Goal: Task Accomplishment & Management: Use online tool/utility

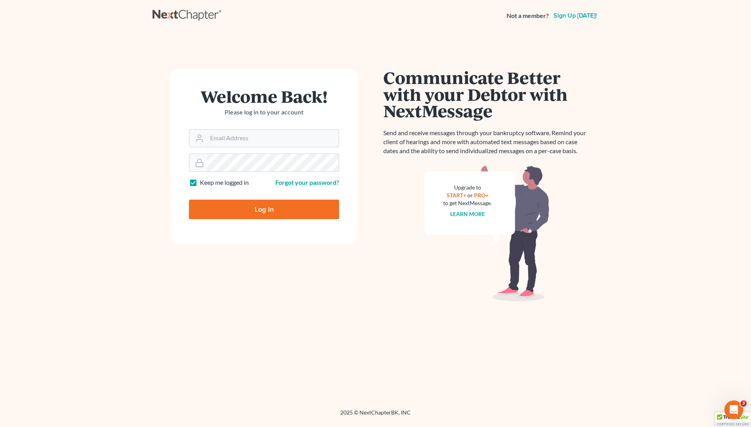
type input "pa@mvnlaw.com"
click at [264, 210] on input "Log In" at bounding box center [264, 210] width 150 height 20
type input "Thinking..."
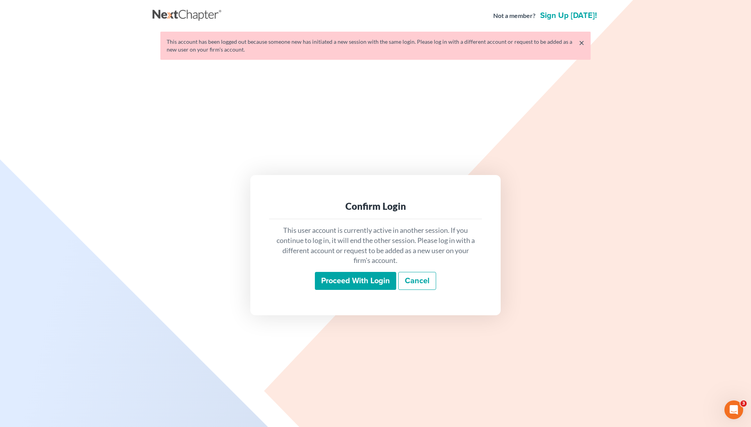
click at [335, 279] on input "Proceed with login" at bounding box center [355, 281] width 81 height 18
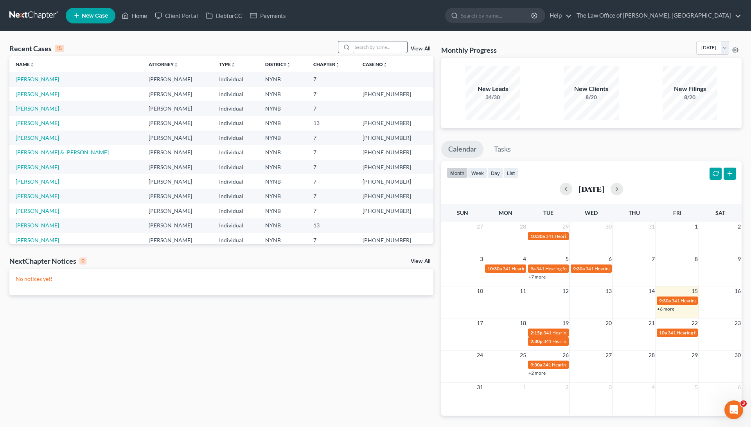
click at [378, 47] on input "search" at bounding box center [379, 46] width 55 height 11
type input "c"
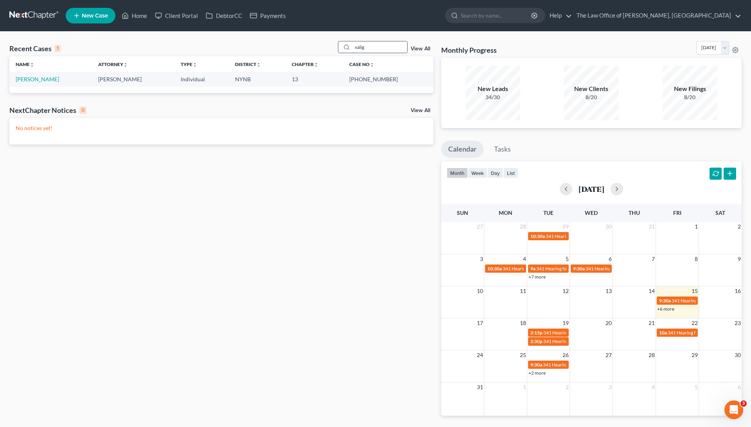
click at [354, 45] on input "valig" at bounding box center [379, 46] width 55 height 11
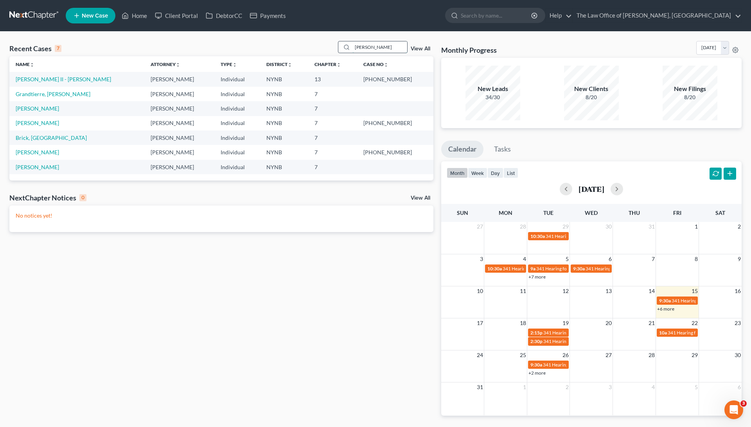
type input "J"
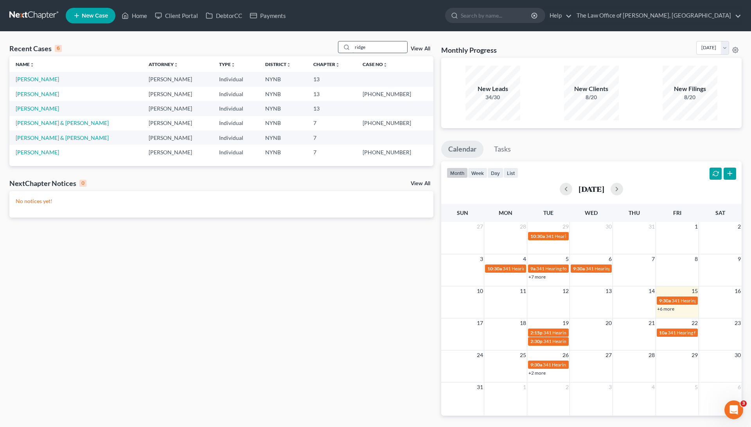
click at [357, 49] on input "ridge" at bounding box center [379, 46] width 55 height 11
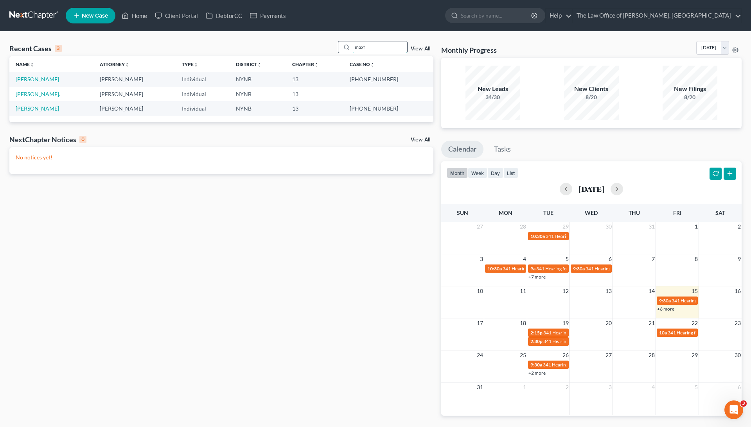
click at [395, 45] on input "maxf" at bounding box center [379, 46] width 55 height 11
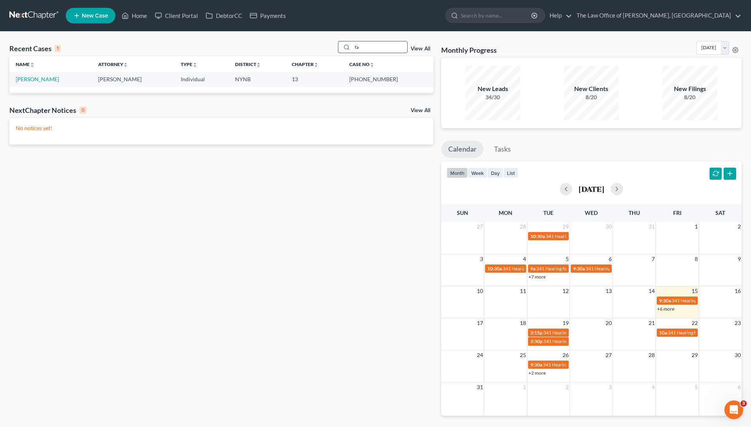
type input "f"
type input "c"
type input "i"
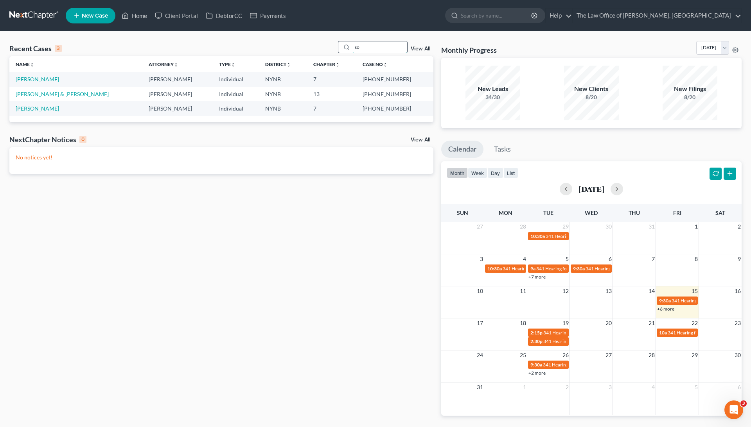
type input "s"
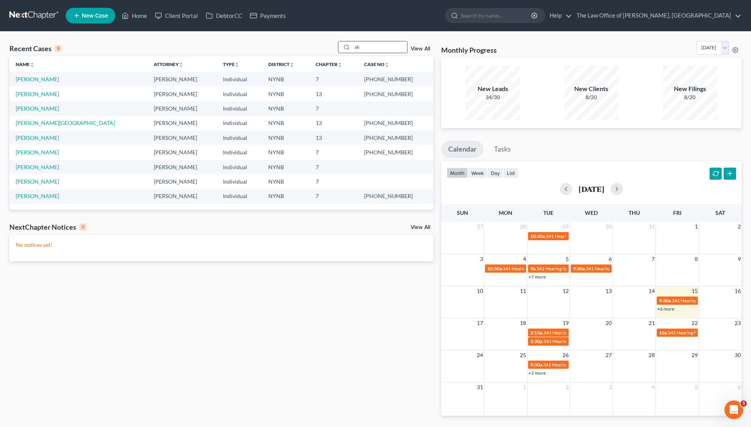
type input "s"
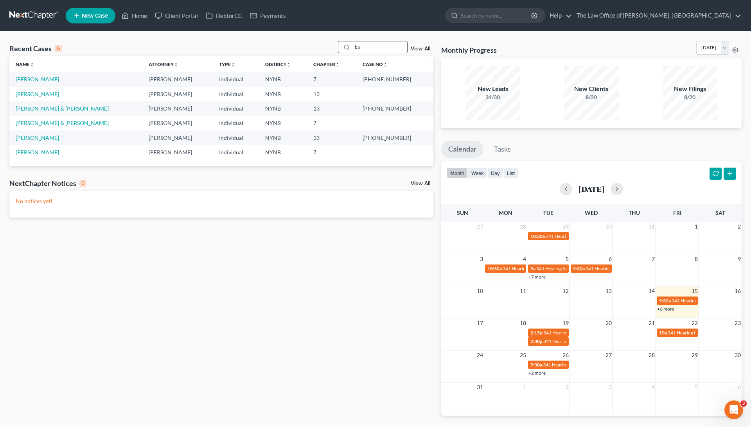
type input "b"
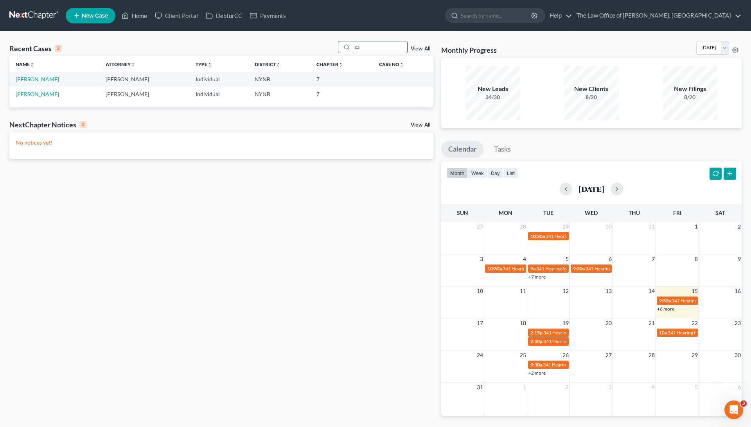
type input "c"
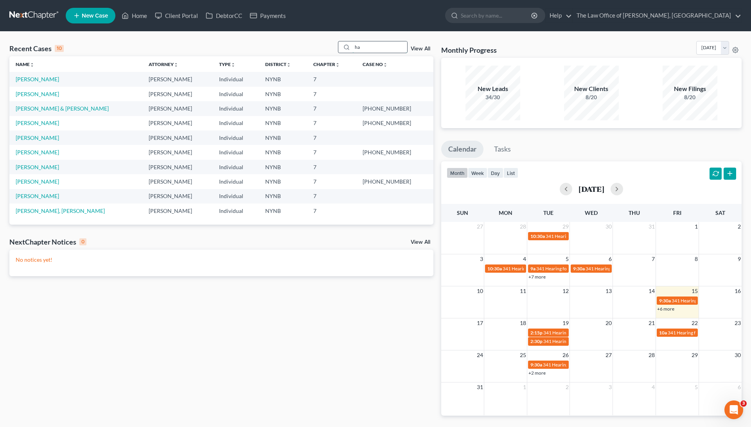
type input "h"
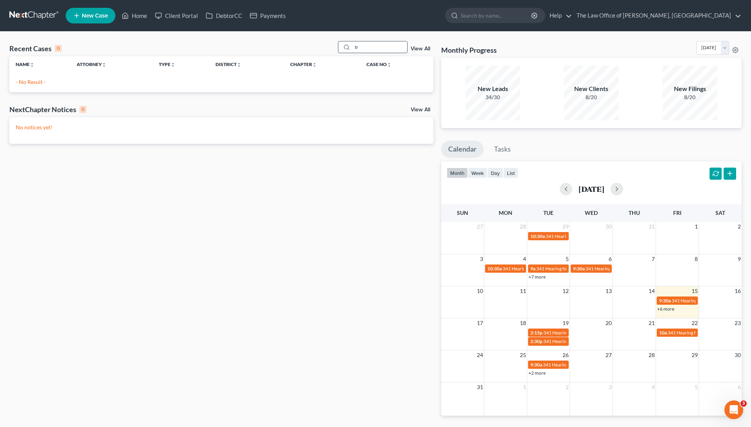
type input "t"
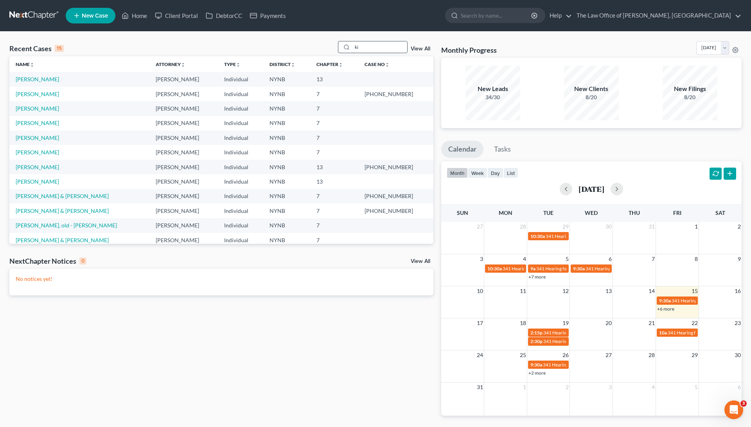
type input "k"
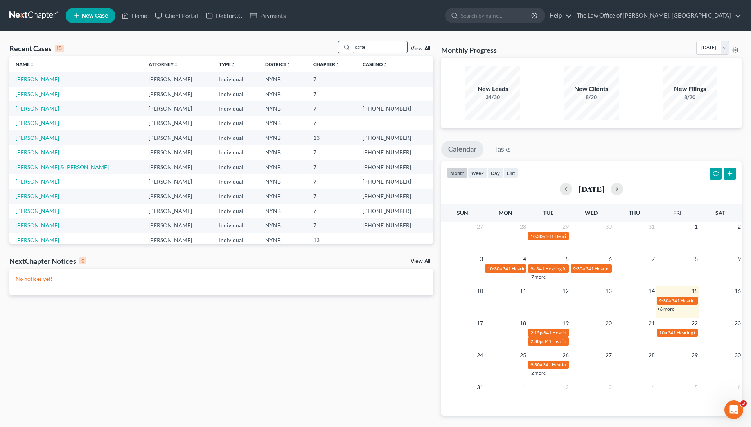
type input "carter"
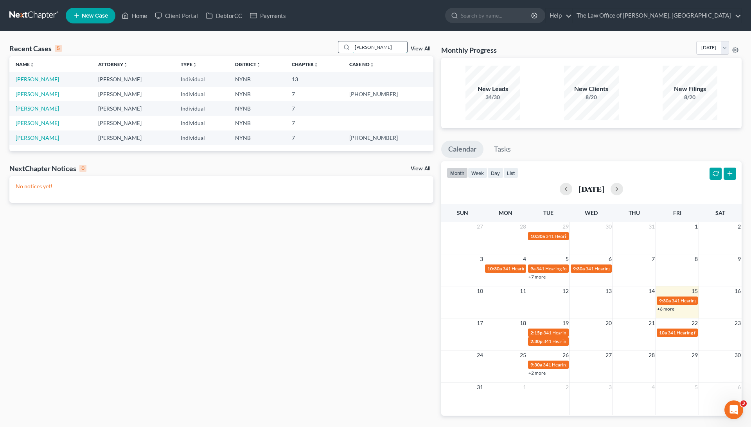
click at [379, 47] on input "carter" at bounding box center [379, 46] width 55 height 11
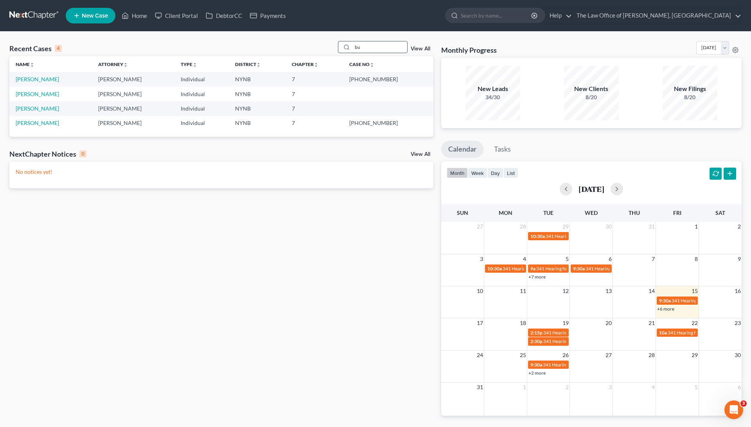
type input "b"
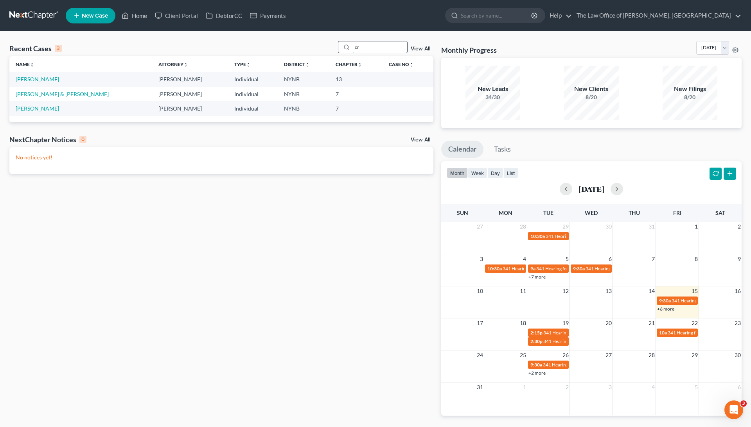
type input "c"
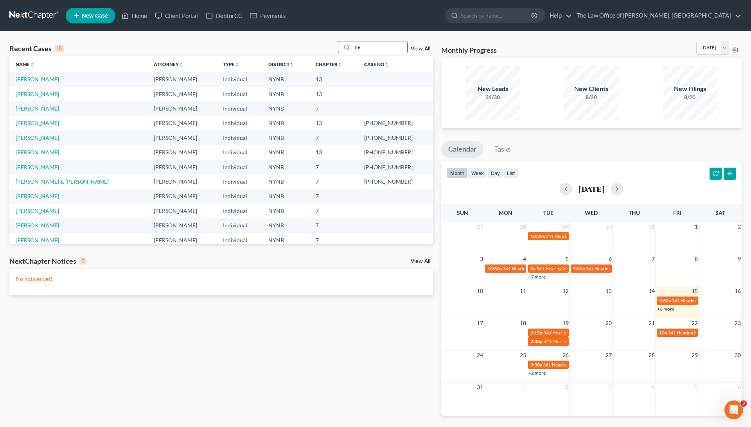
type input "n"
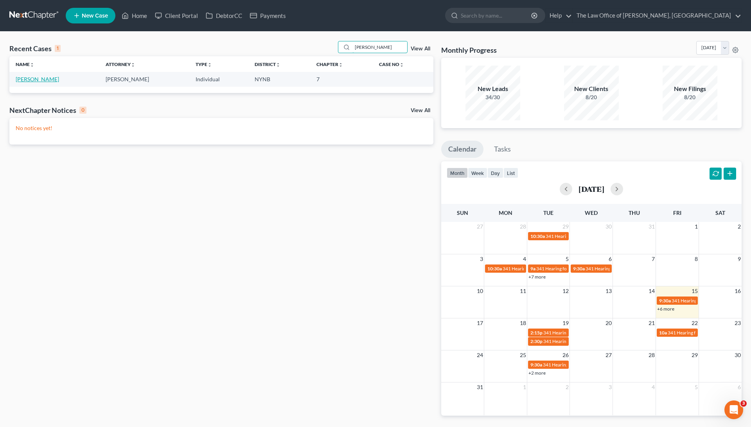
type input "joey"
click at [39, 76] on link "[PERSON_NAME]" at bounding box center [37, 79] width 43 height 7
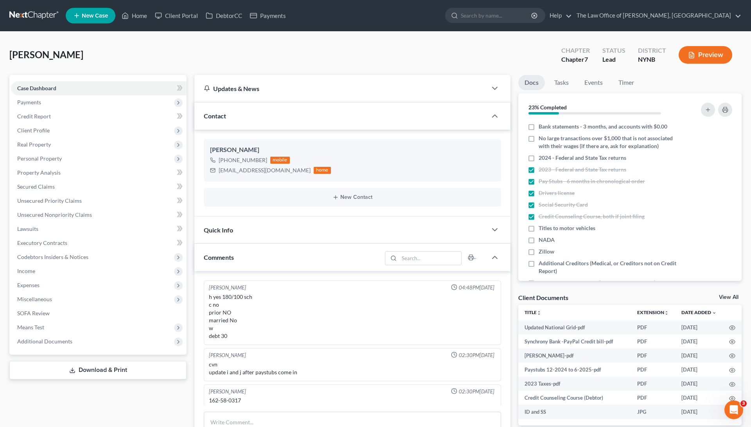
scroll to position [353, 0]
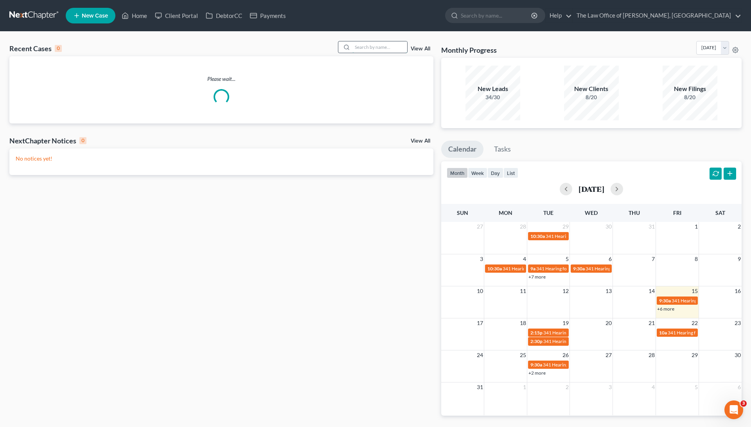
click at [381, 46] on input "search" at bounding box center [379, 46] width 55 height 11
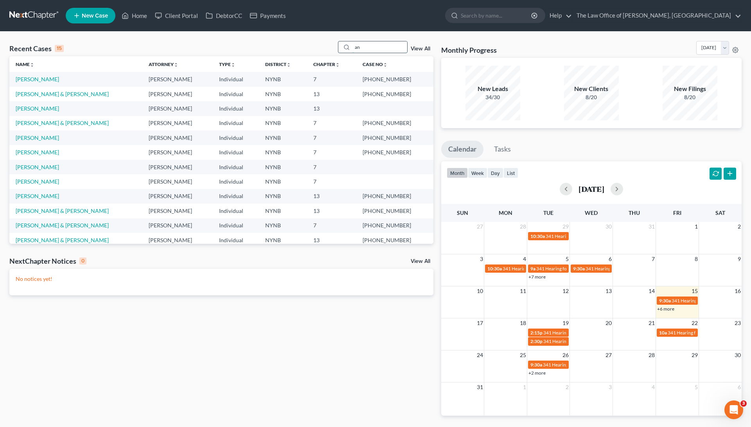
type input "a"
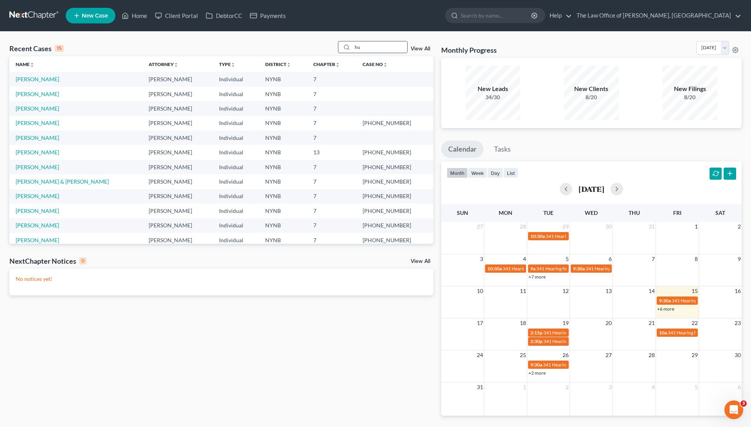
type input "h"
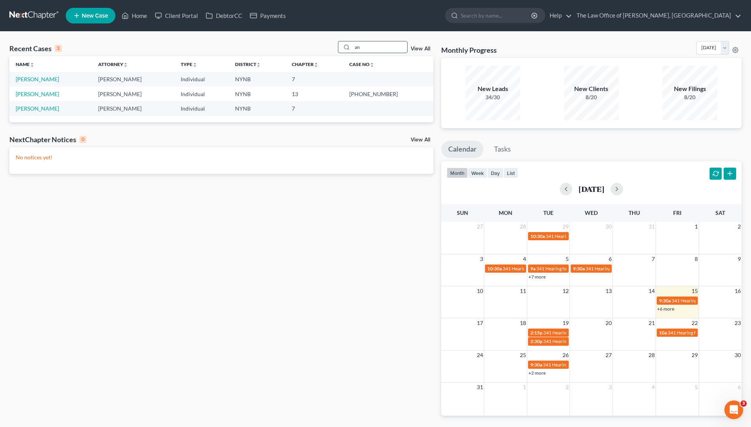
type input "a"
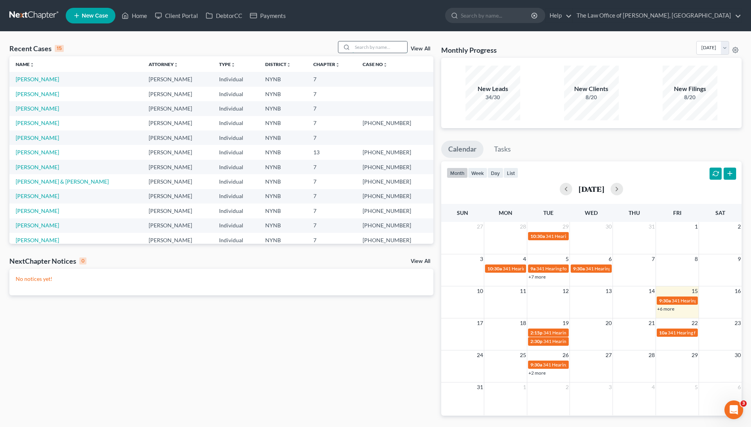
type input "a"
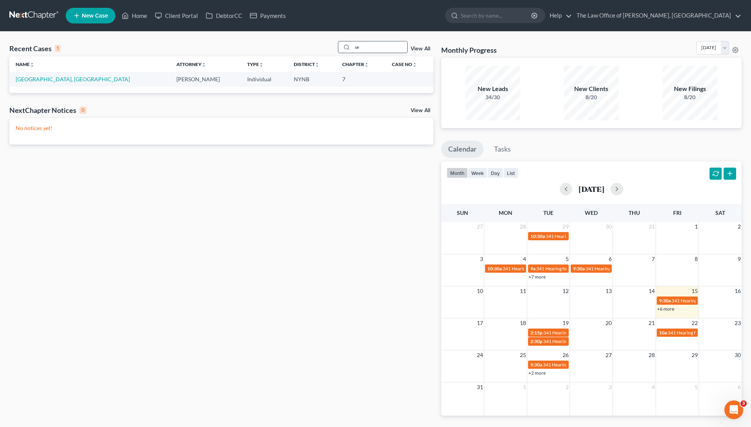
type input "s"
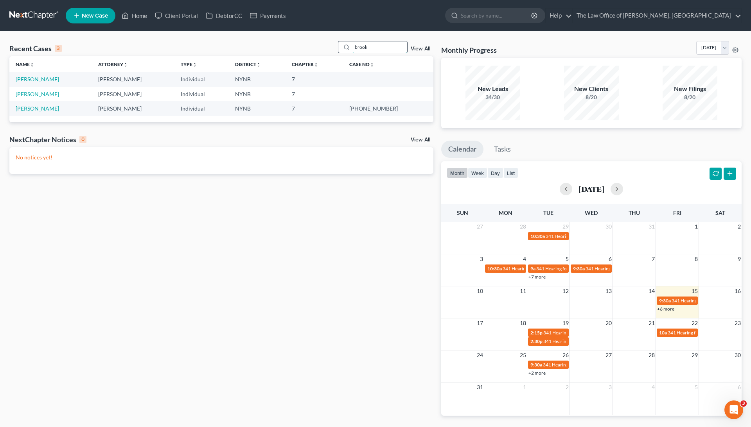
click at [377, 45] on input "brook" at bounding box center [379, 46] width 55 height 11
type input "conrad"
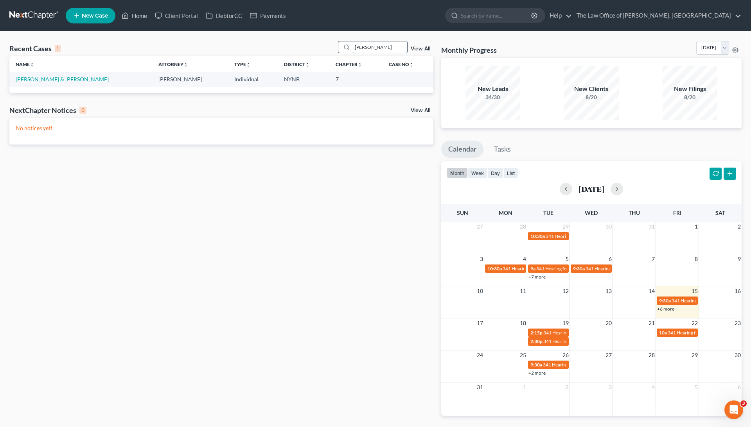
click at [357, 46] on input "conrad" at bounding box center [379, 46] width 55 height 11
click at [357, 45] on input "conrad" at bounding box center [379, 46] width 55 height 11
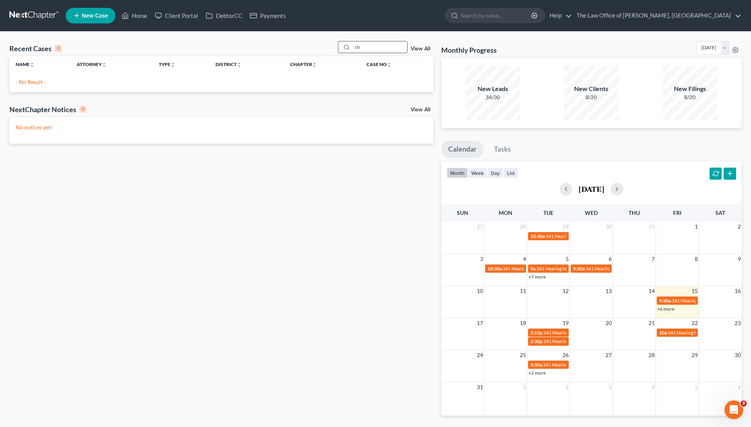
type input "c"
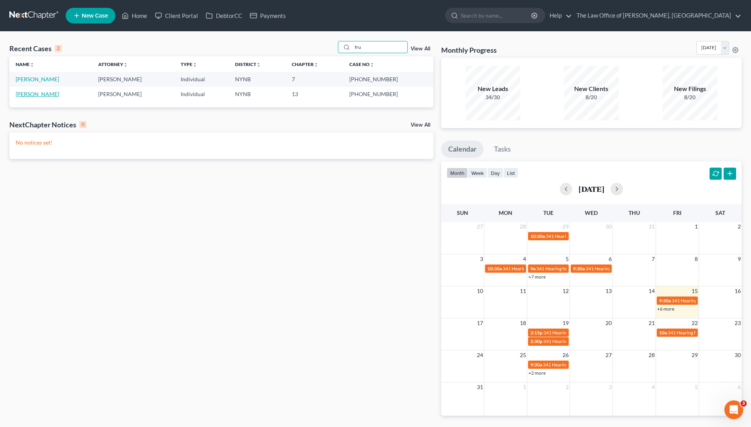
type input "fru"
click at [36, 93] on link "[PERSON_NAME]" at bounding box center [37, 94] width 43 height 7
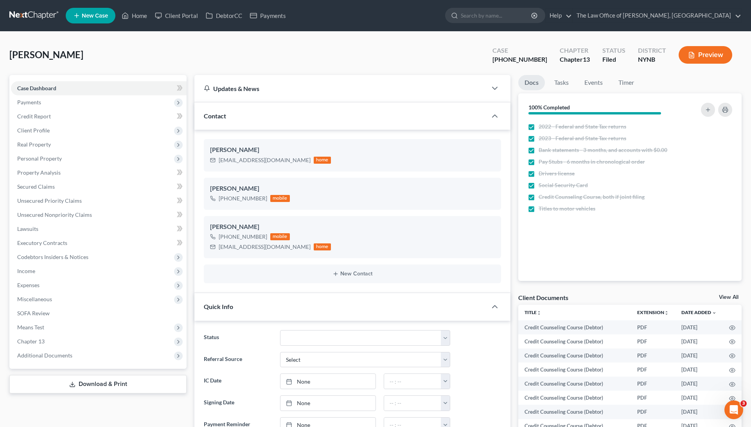
scroll to position [158, 0]
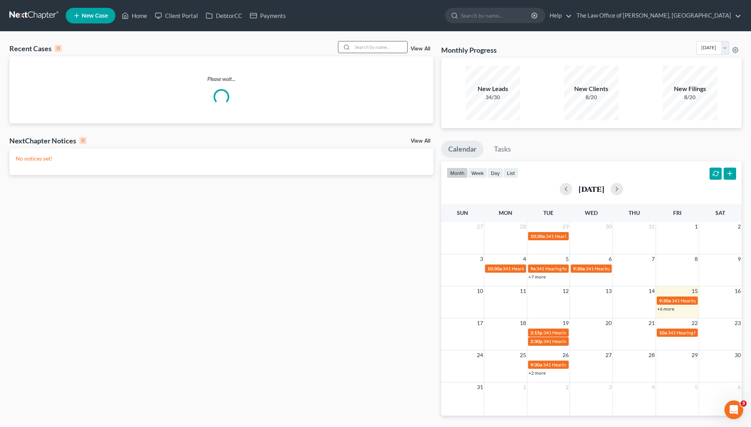
click at [388, 47] on input "search" at bounding box center [379, 46] width 55 height 11
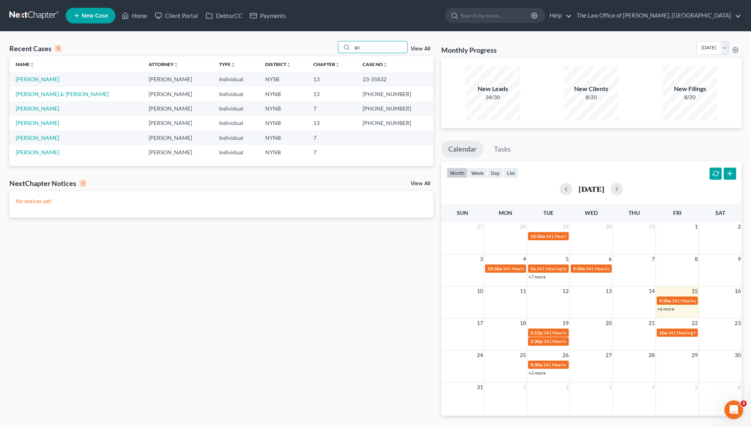
type input "g"
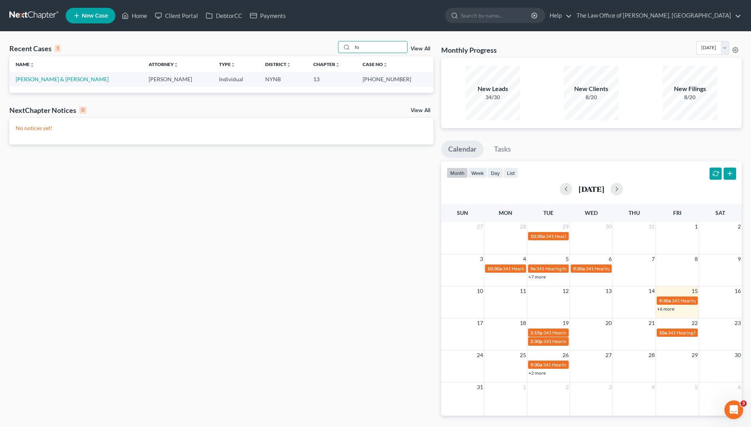
type input "f"
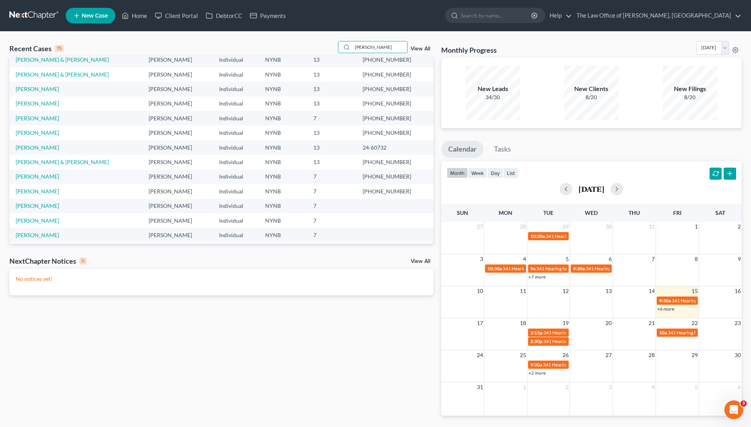
scroll to position [20, 0]
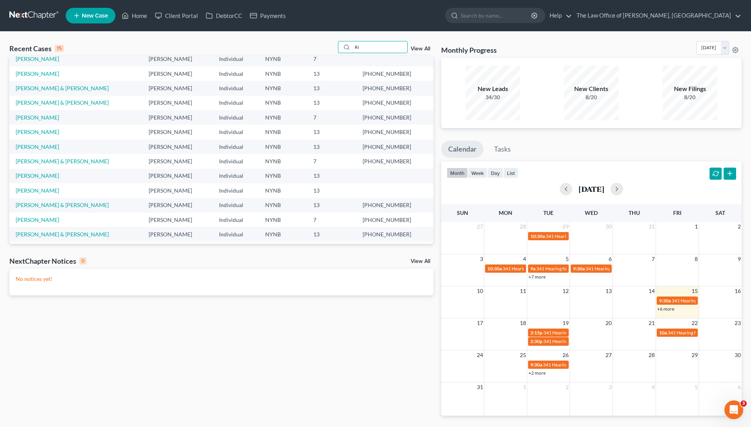
type input "R"
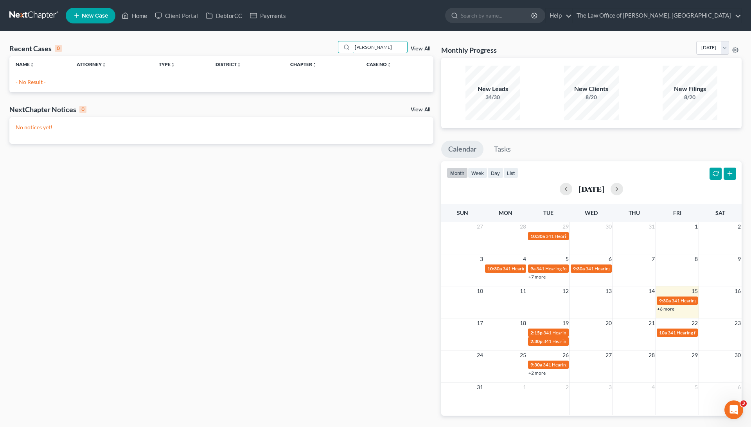
scroll to position [0, 0]
type input "J"
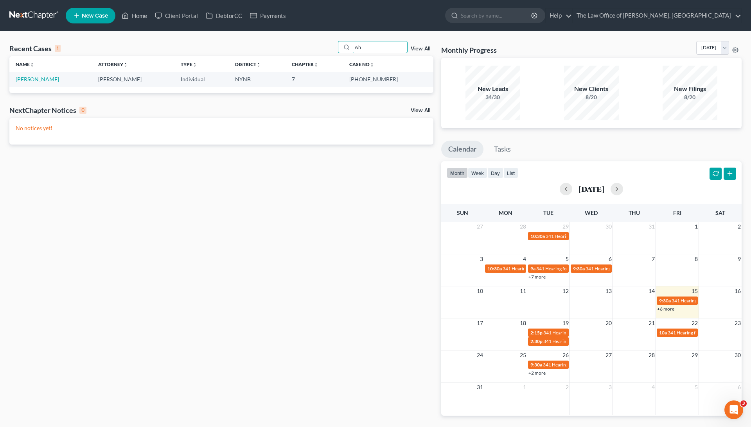
type input "w"
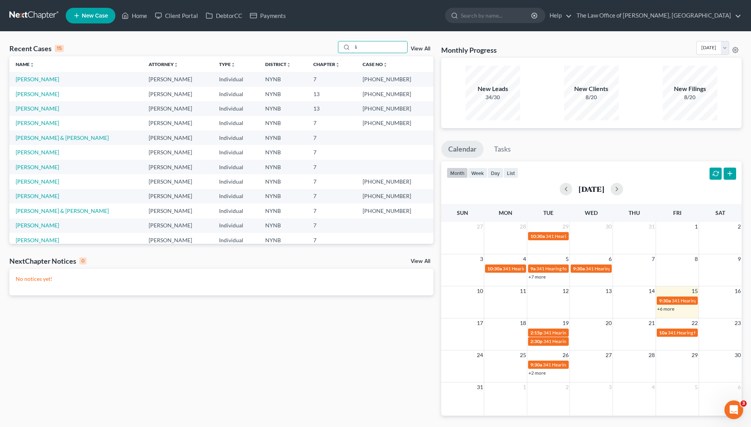
type input "l"
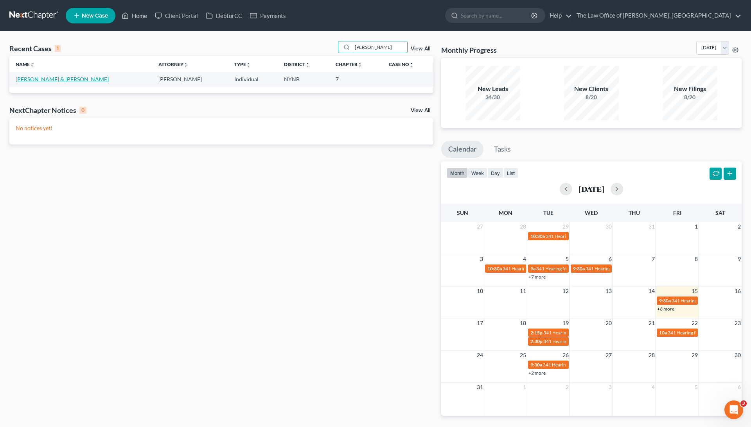
type input "conrad"
click at [38, 77] on link "[PERSON_NAME] & [PERSON_NAME]" at bounding box center [62, 79] width 93 height 7
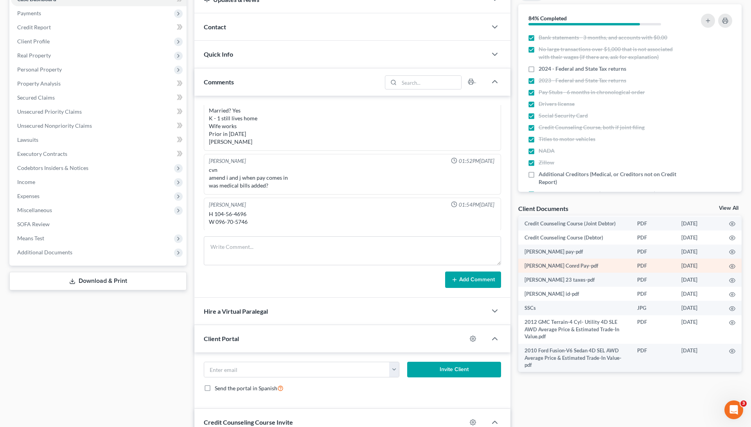
scroll to position [16, 0]
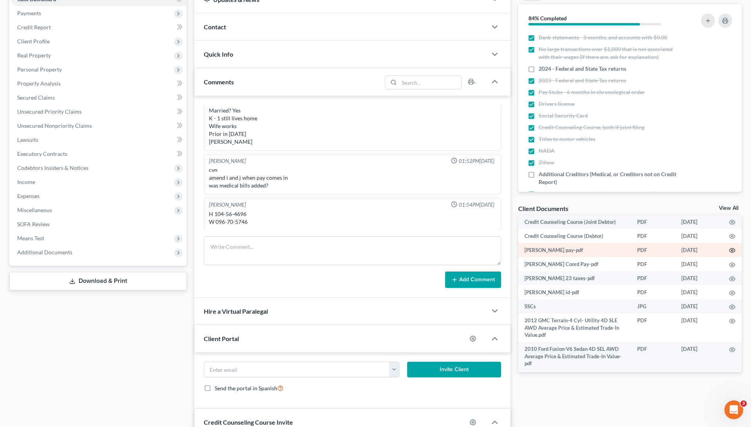
click at [731, 249] on icon "button" at bounding box center [732, 251] width 6 height 6
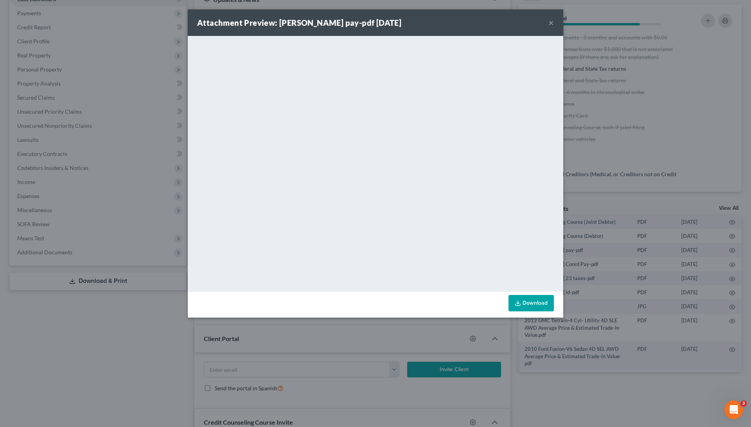
click at [557, 24] on div "Attachment Preview: Walter Conrad pay-pdf 07/17/2025 ×" at bounding box center [375, 22] width 375 height 27
click at [554, 24] on div "Attachment Preview: Walter Conrad pay-pdf 07/17/2025 ×" at bounding box center [375, 22] width 375 height 27
click at [549, 23] on button "×" at bounding box center [550, 22] width 5 height 9
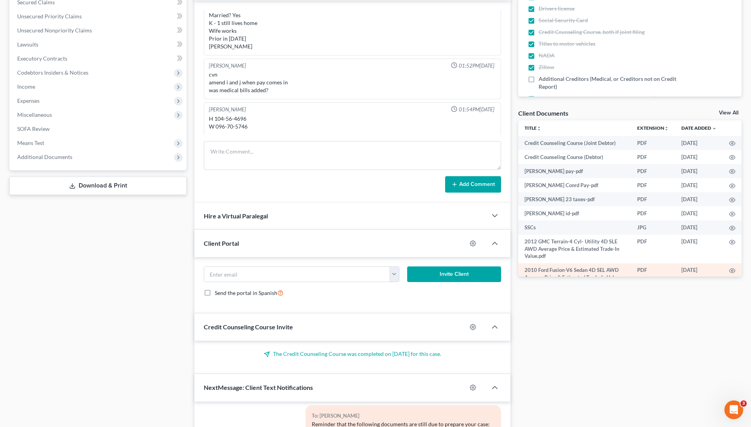
scroll to position [0, 0]
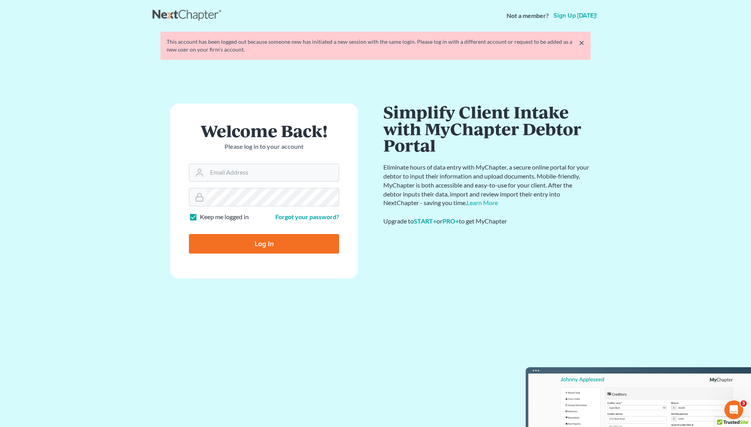
type input "[EMAIL_ADDRESS][DOMAIN_NAME]"
click at [246, 233] on div "Log In" at bounding box center [264, 241] width 150 height 26
click at [245, 245] on input "Log In" at bounding box center [264, 244] width 150 height 20
type input "Thinking..."
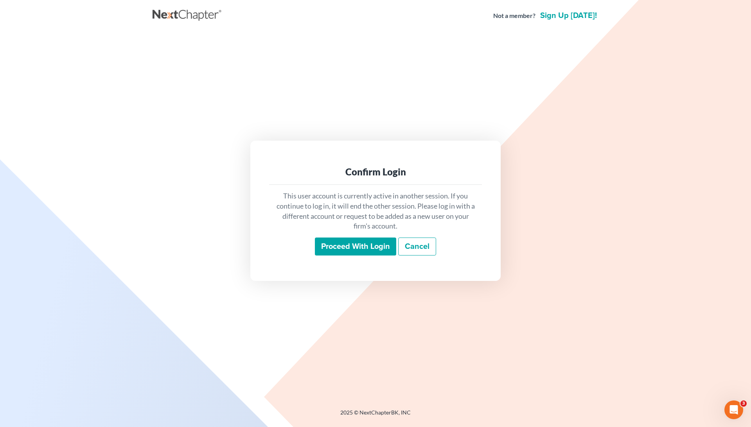
click at [365, 243] on input "Proceed with login" at bounding box center [355, 247] width 81 height 18
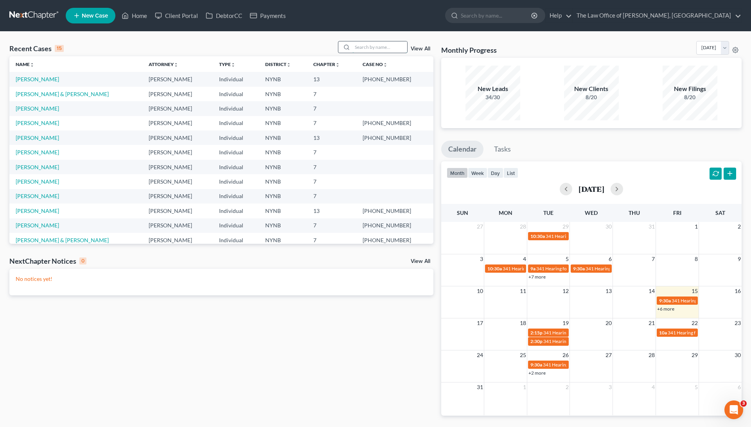
click at [387, 45] on input "search" at bounding box center [379, 46] width 55 height 11
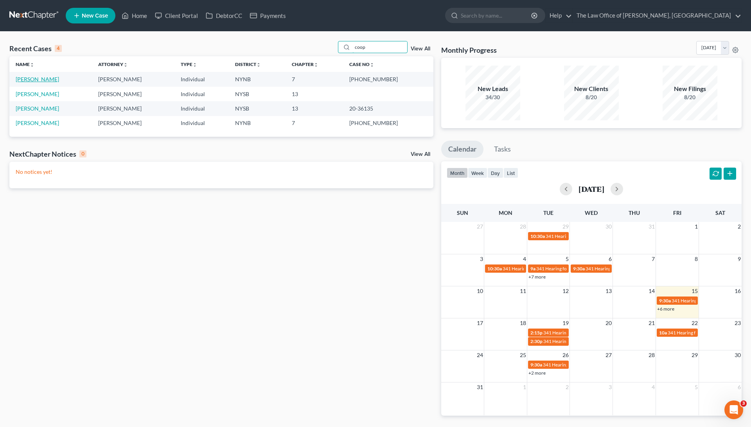
type input "coop"
click at [43, 76] on link "[PERSON_NAME]" at bounding box center [37, 79] width 43 height 7
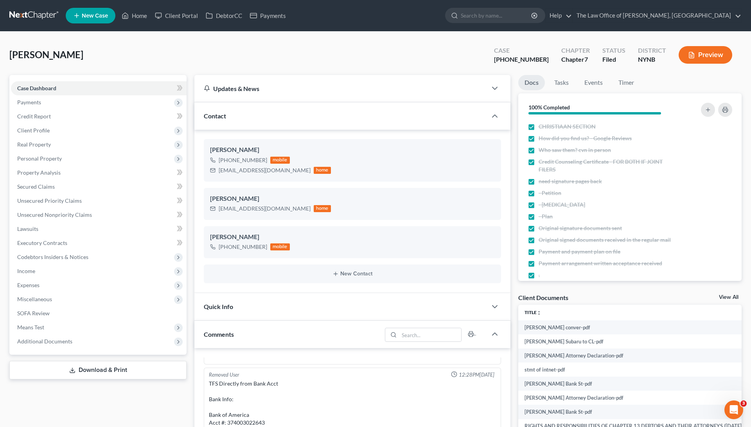
scroll to position [185, 0]
drag, startPoint x: 543, startPoint y: 59, endPoint x: 514, endPoint y: 59, distance: 29.7
click at [514, 59] on div "Case [PHONE_NUMBER]" at bounding box center [521, 55] width 67 height 23
copy div "24-10438"
